Goal: Browse casually: Explore the website without a specific task or goal

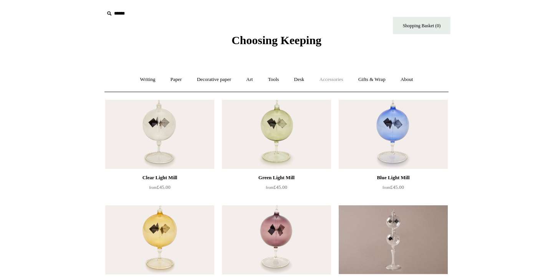
click at [332, 82] on link "Accessories +" at bounding box center [332, 80] width 38 height 20
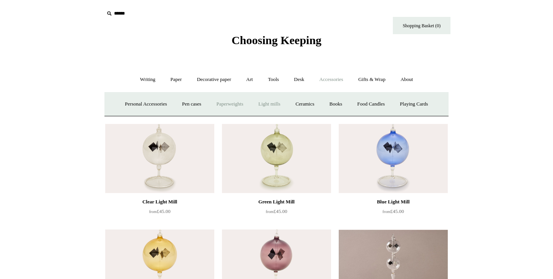
click at [224, 105] on link "Paperweights +" at bounding box center [229, 104] width 41 height 20
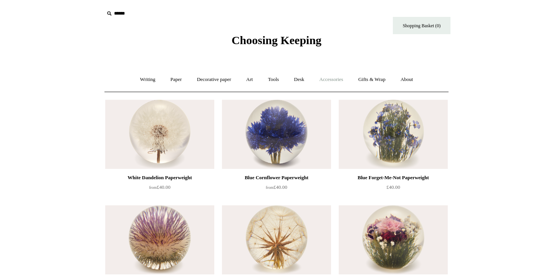
click at [333, 79] on link "Accessories +" at bounding box center [332, 80] width 38 height 20
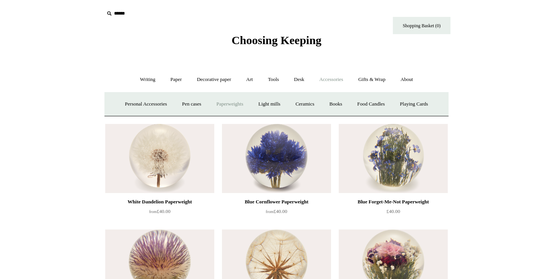
click at [230, 104] on link "Paperweights +" at bounding box center [229, 104] width 41 height 20
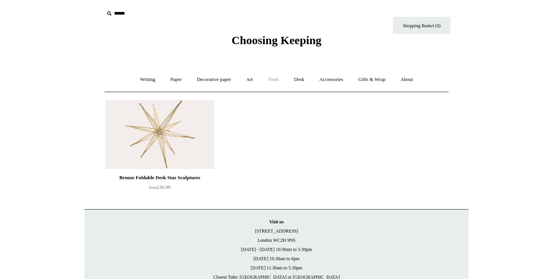
click at [274, 79] on link "Tools +" at bounding box center [273, 80] width 25 height 20
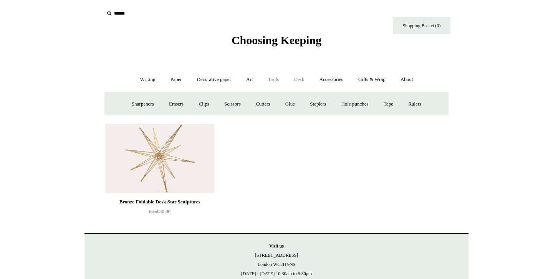
click at [295, 78] on link "Desk +" at bounding box center [299, 80] width 24 height 20
click at [332, 78] on link "Accessories +" at bounding box center [332, 80] width 38 height 20
click at [311, 106] on link "Ceramics +" at bounding box center [304, 104] width 33 height 20
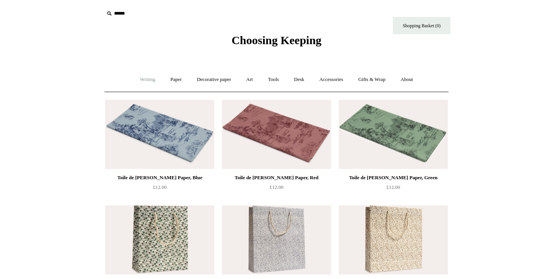
click at [140, 79] on link "Writing +" at bounding box center [147, 80] width 29 height 20
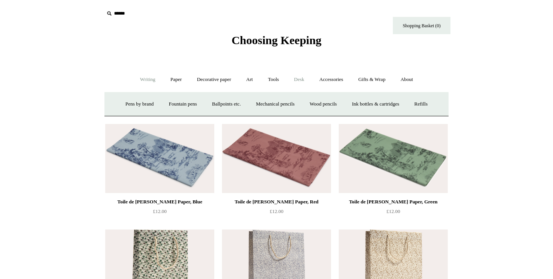
click at [305, 78] on link "Desk +" at bounding box center [299, 80] width 24 height 20
click at [268, 104] on link "Folders" at bounding box center [269, 104] width 29 height 20
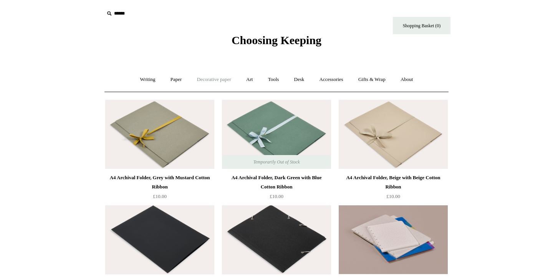
click at [221, 86] on link "Decorative paper +" at bounding box center [214, 80] width 48 height 20
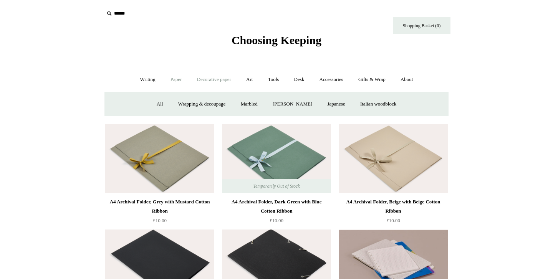
click at [174, 77] on link "Paper +" at bounding box center [176, 80] width 25 height 20
click at [167, 103] on link "Notebooks +" at bounding box center [168, 104] width 35 height 20
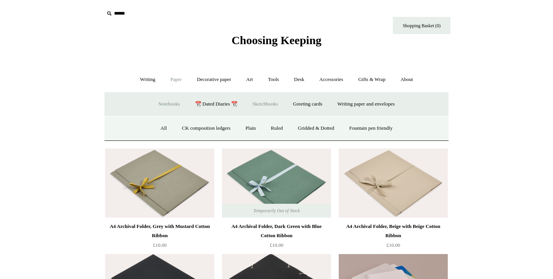
click at [253, 103] on link "Sketchbooks +" at bounding box center [264, 104] width 39 height 20
click at [268, 128] on link "Watercolour" at bounding box center [266, 128] width 38 height 20
